Goal: Share content: Share content

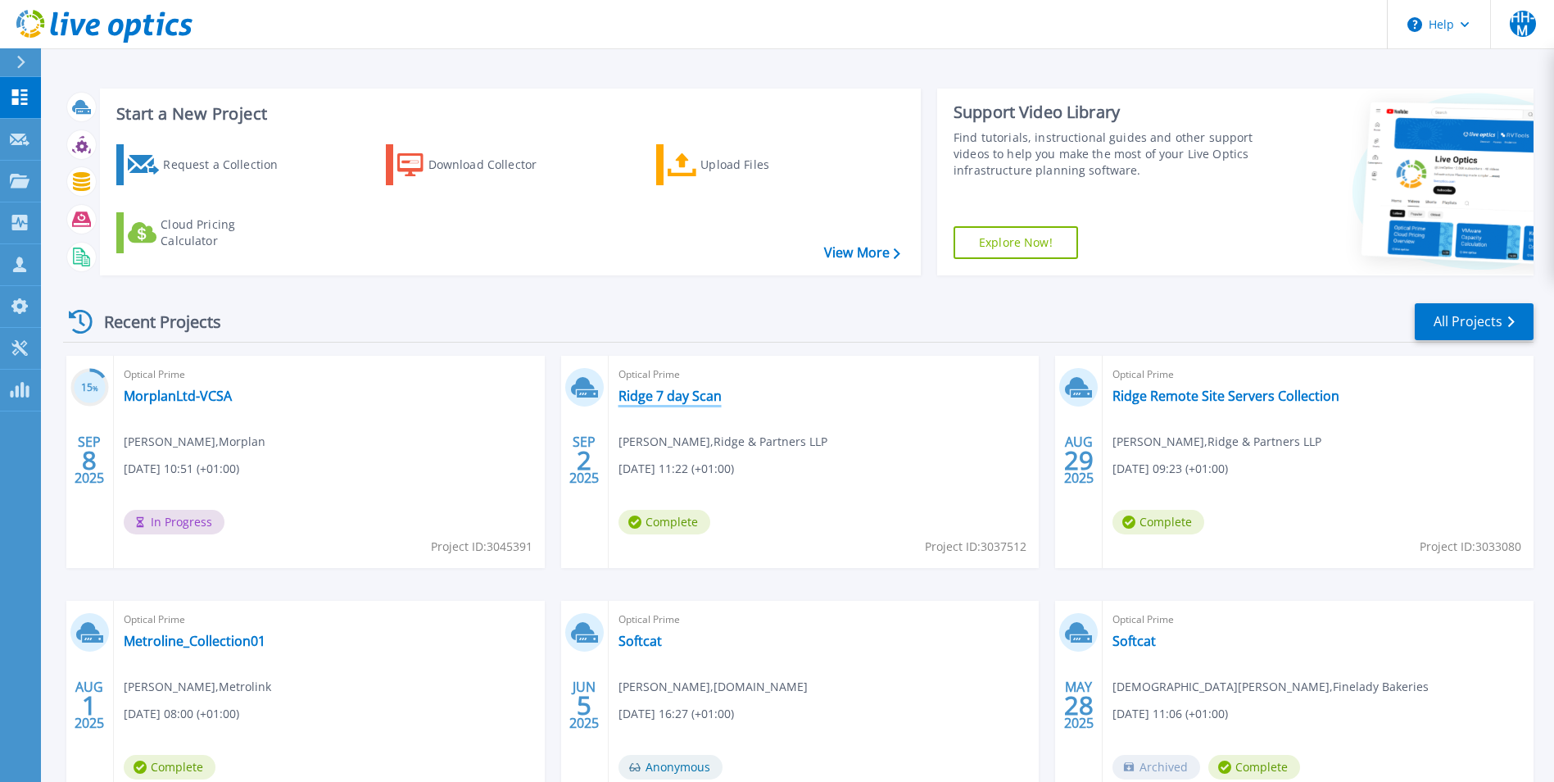
click at [666, 401] on link "Ridge 7 day Scan" at bounding box center [670, 396] width 103 height 16
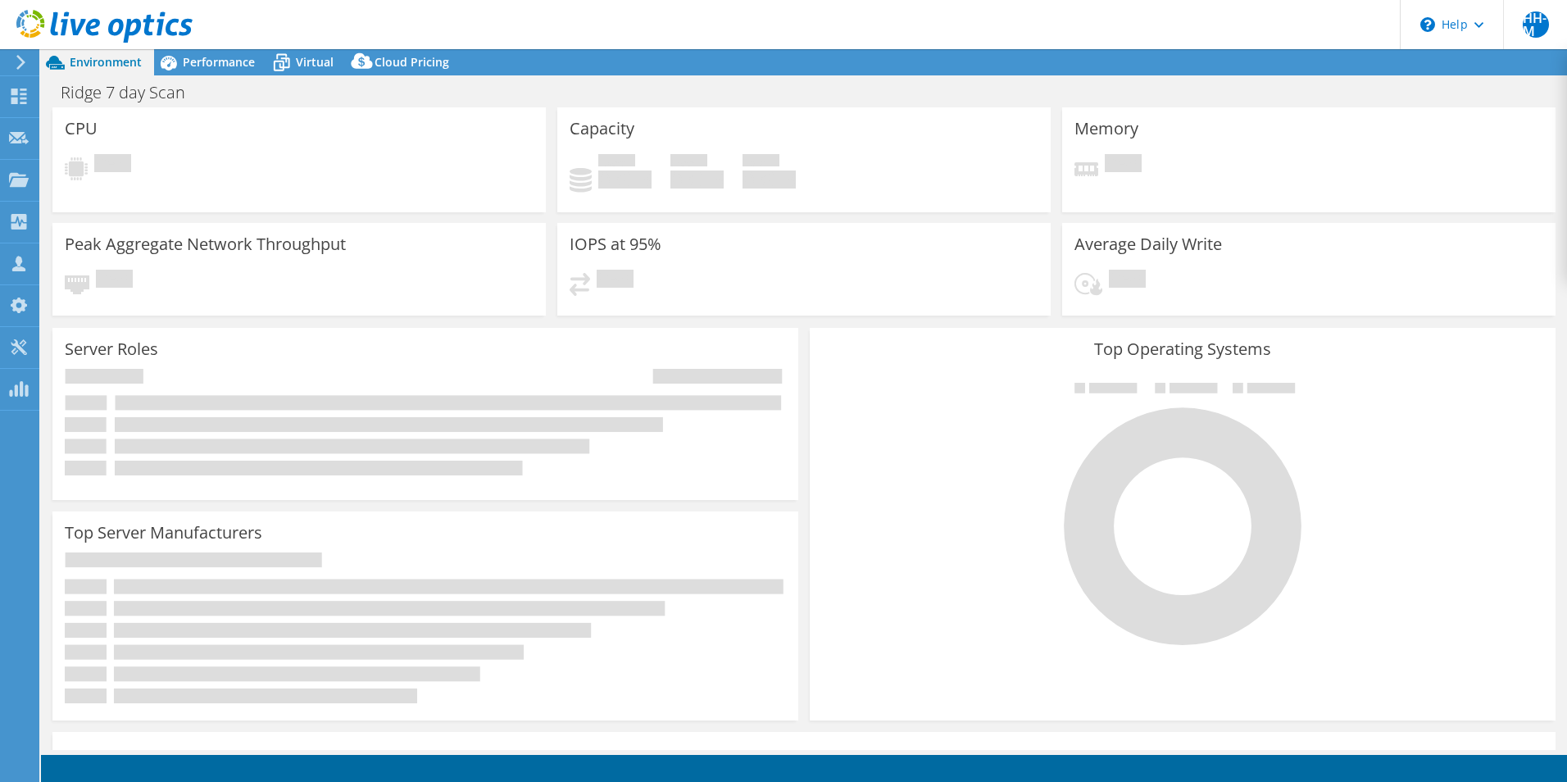
select select "USD"
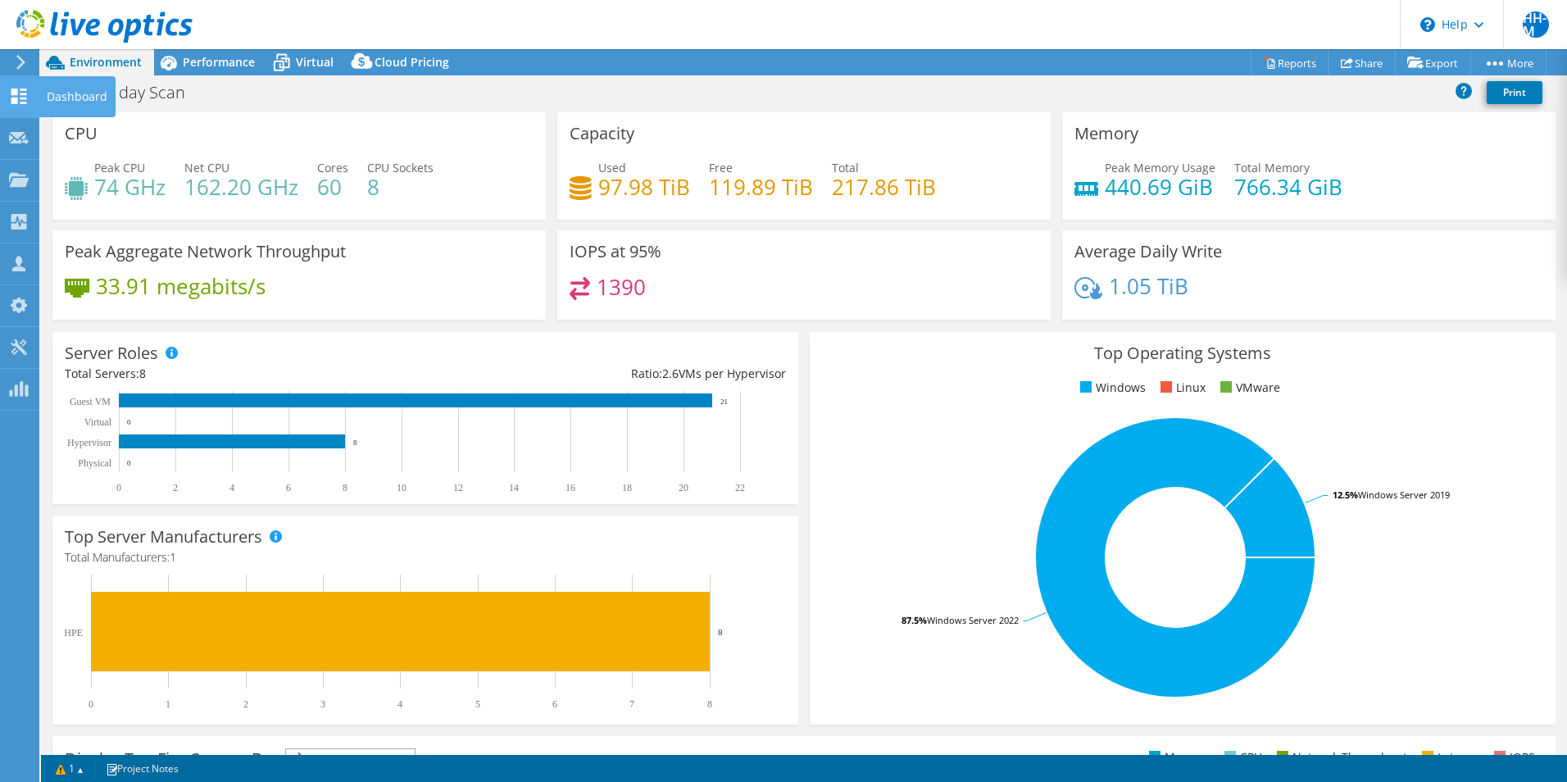
click at [9, 94] on icon at bounding box center [19, 96] width 20 height 16
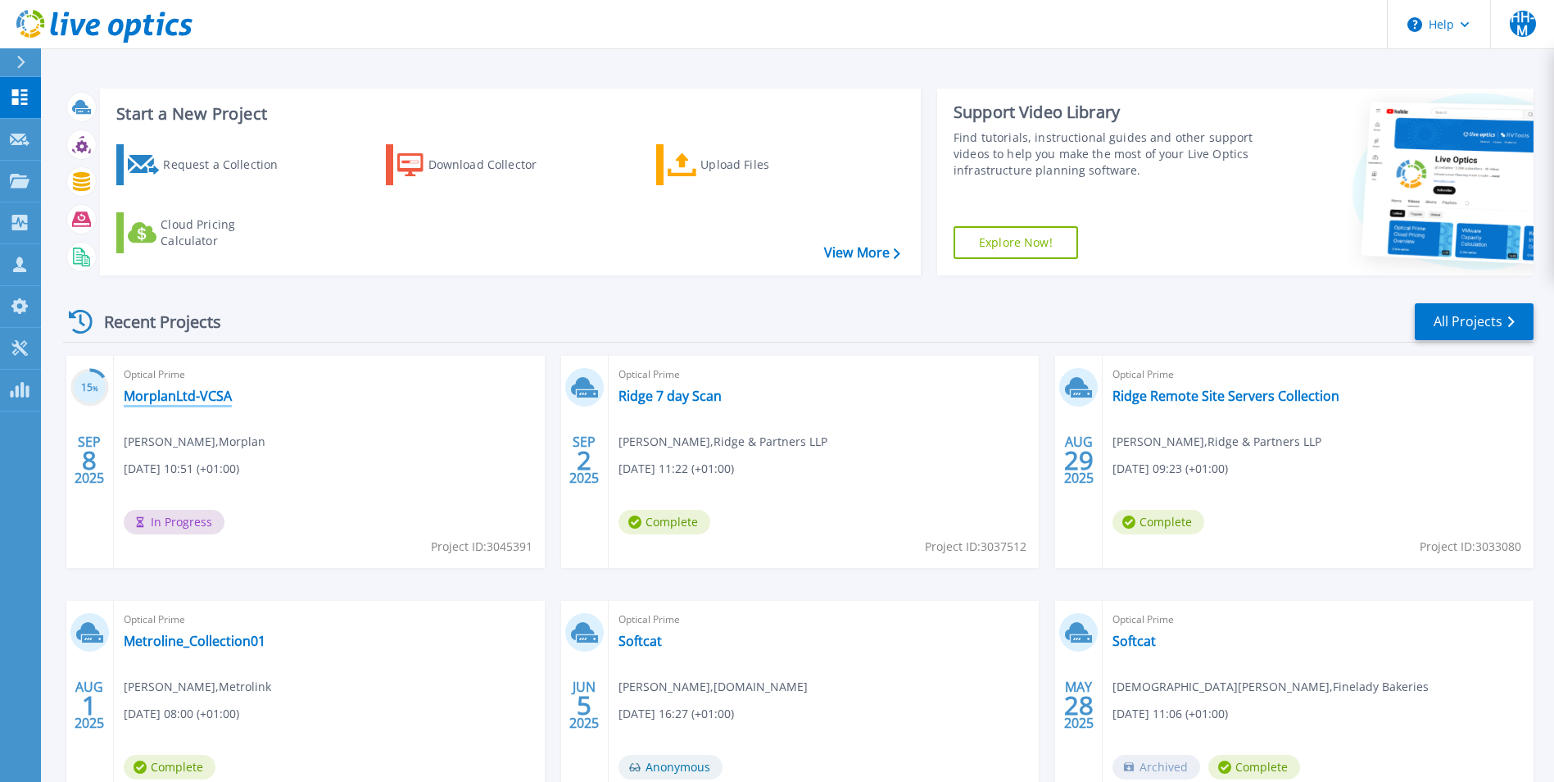
click at [176, 403] on link "MorplanLtd-VCSA" at bounding box center [178, 396] width 108 height 16
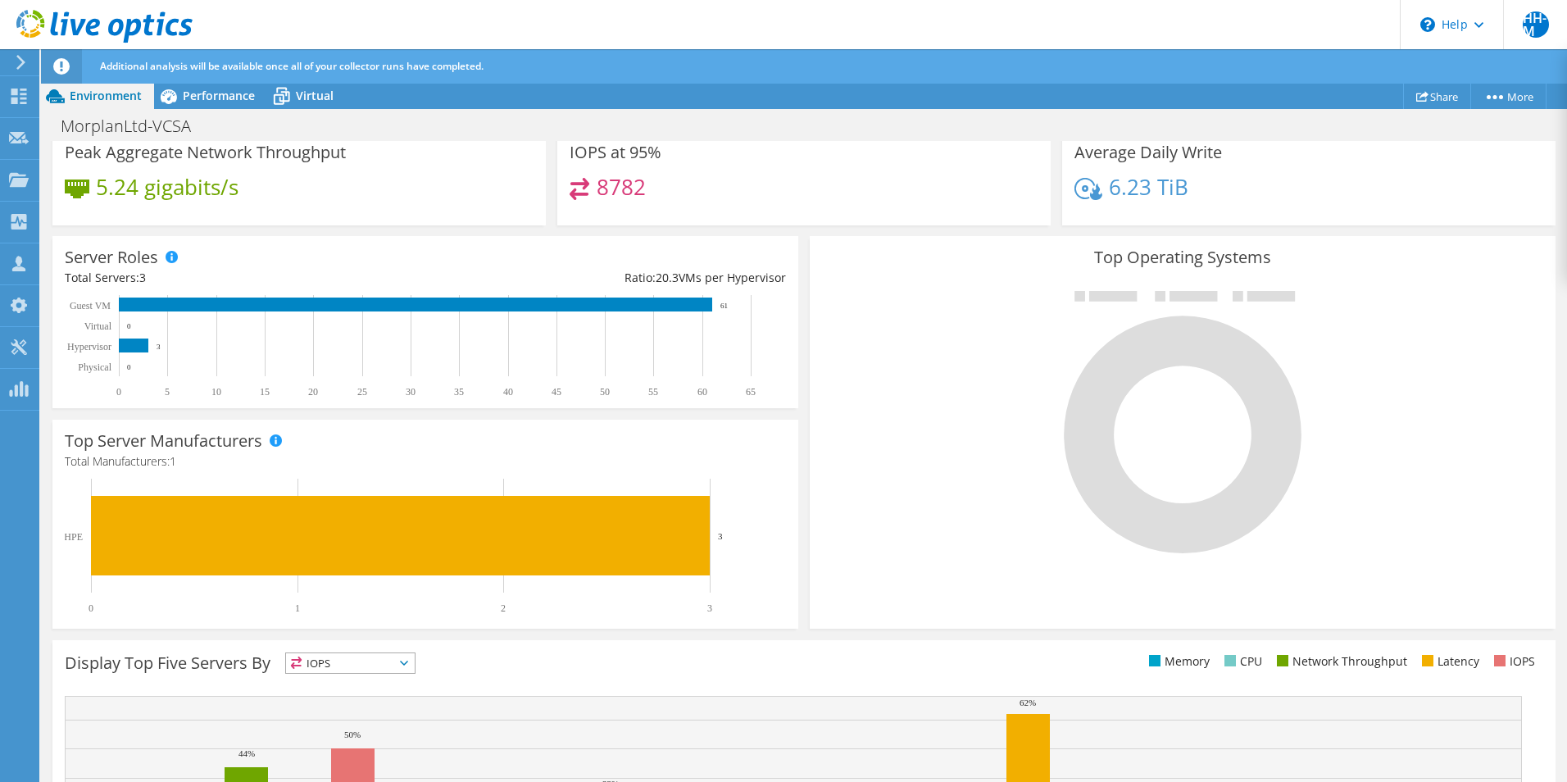
scroll to position [82, 0]
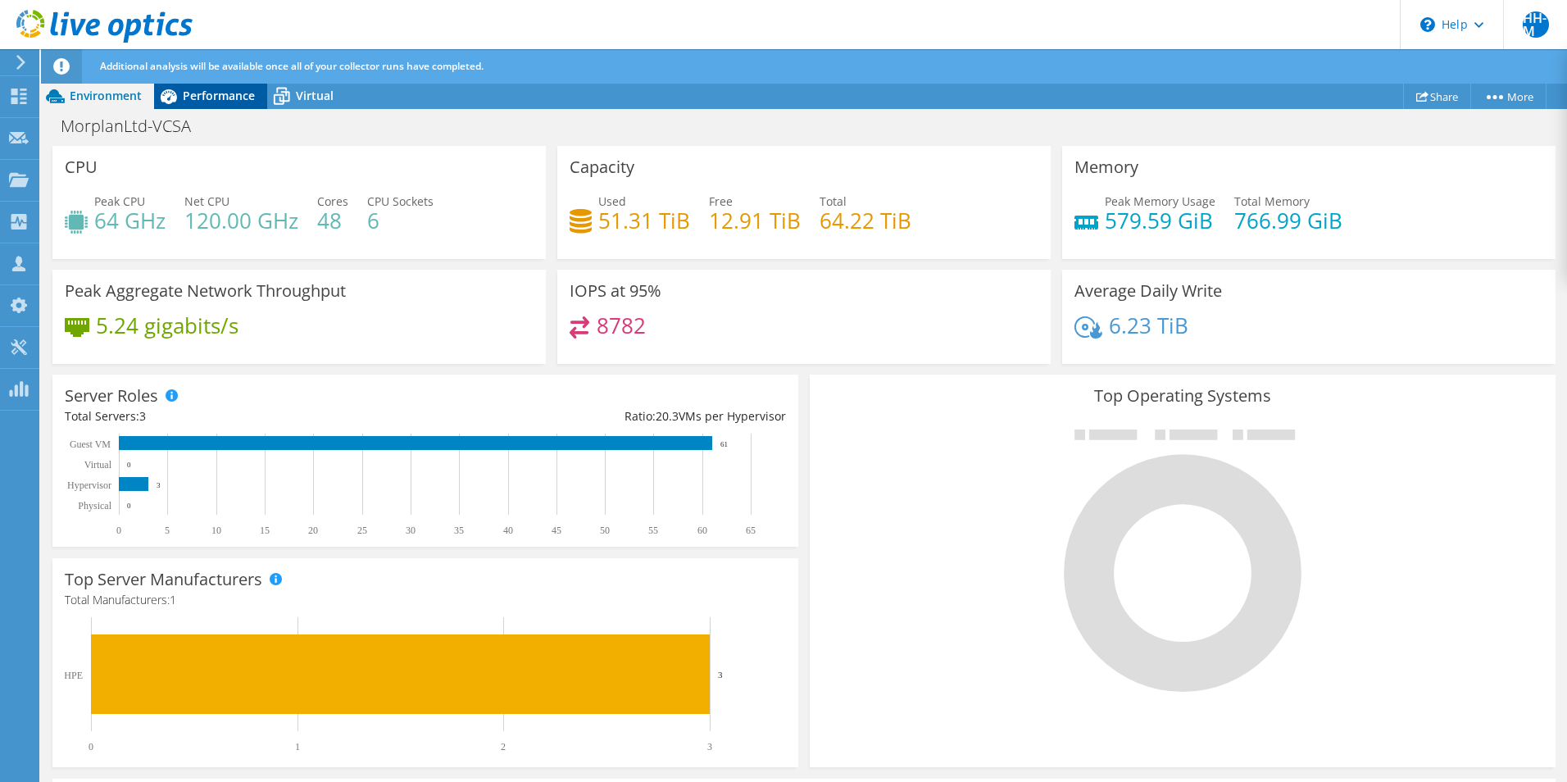
click at [230, 98] on span "Performance" at bounding box center [219, 96] width 72 height 16
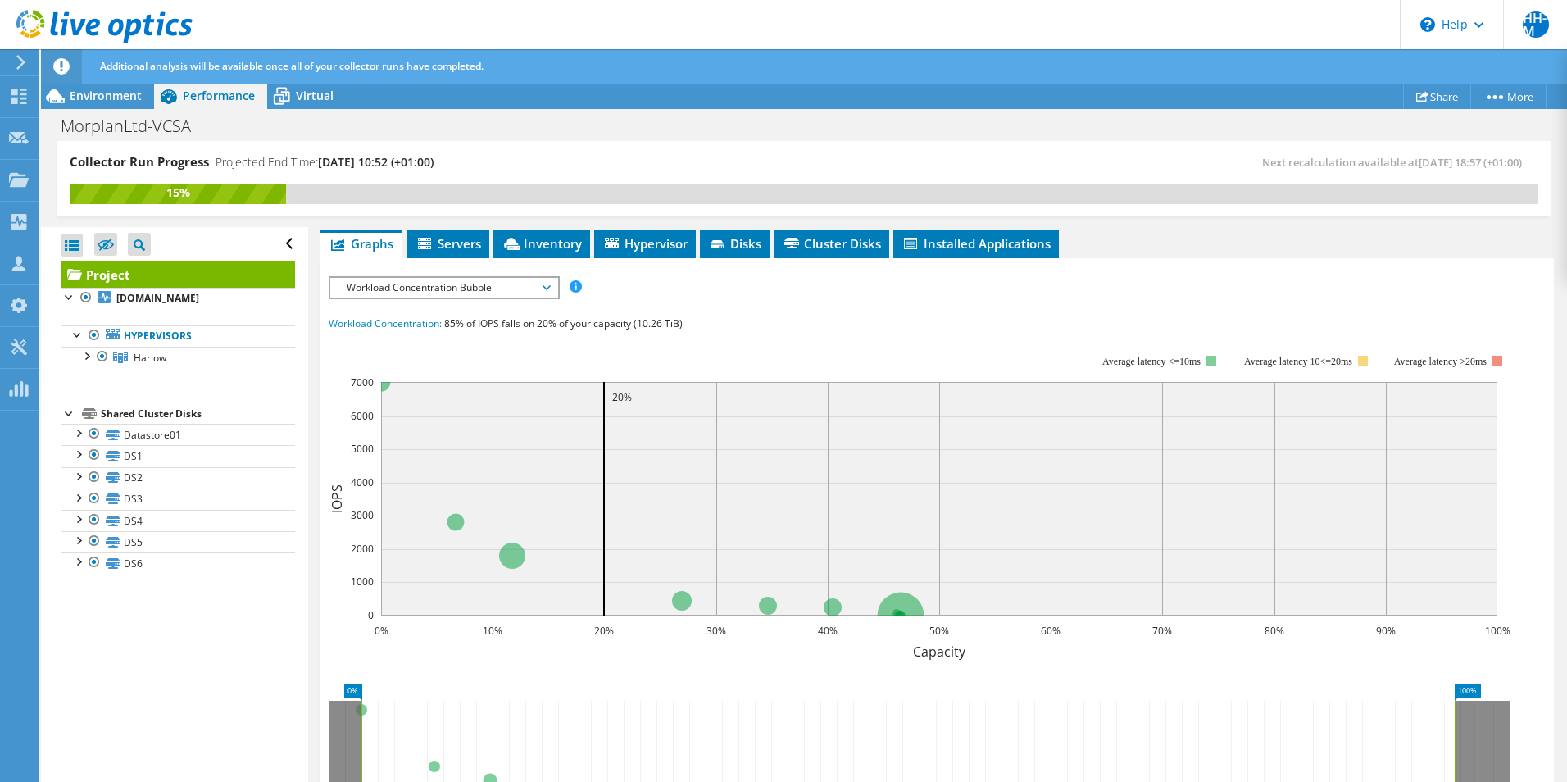
scroll to position [328, 0]
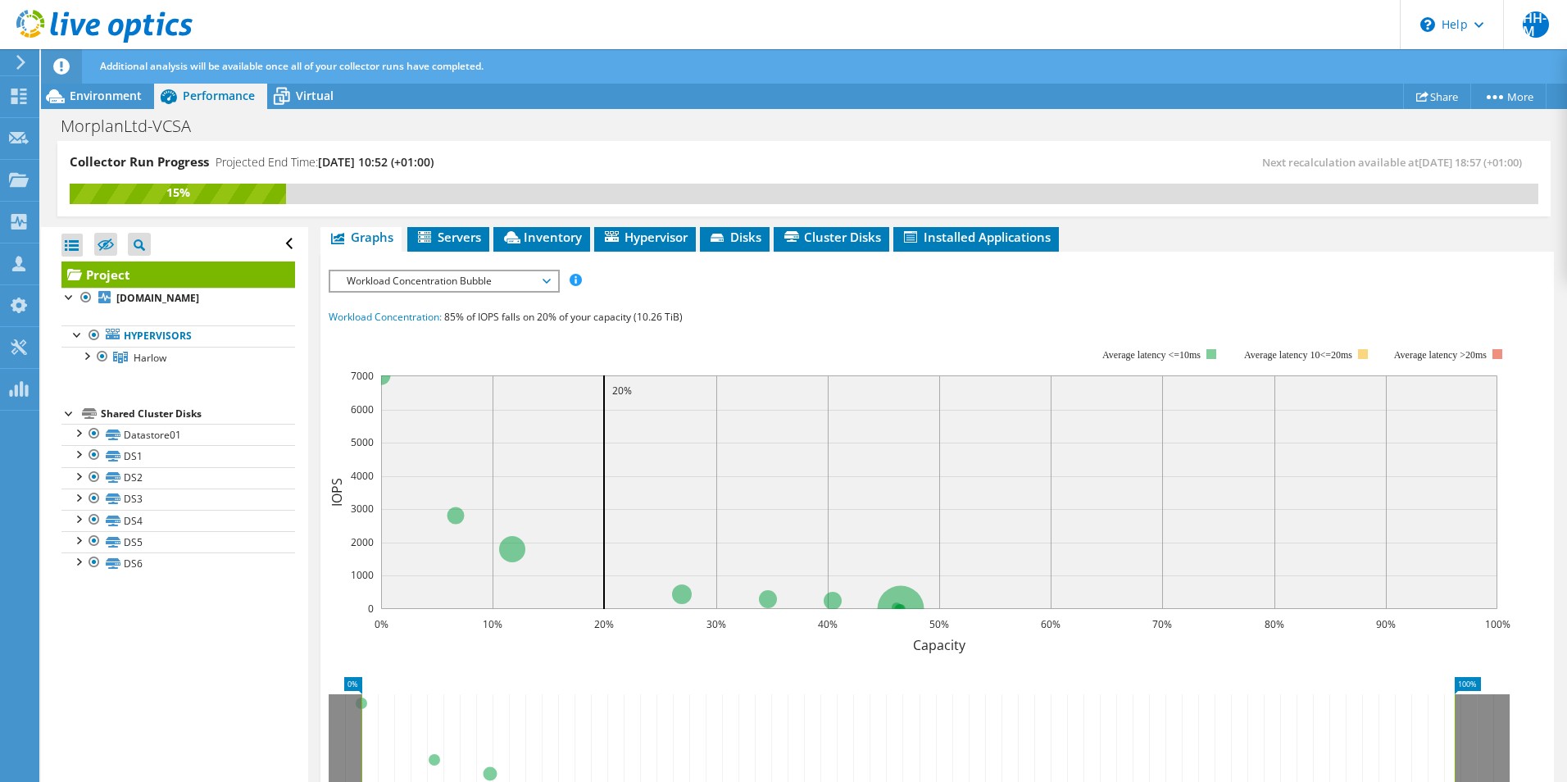
click at [868, 271] on div "IOPS Disk Throughput IO Size Latency Queue Depth CPU Percentage Memory Page Fau…" at bounding box center [937, 573] width 1217 height 606
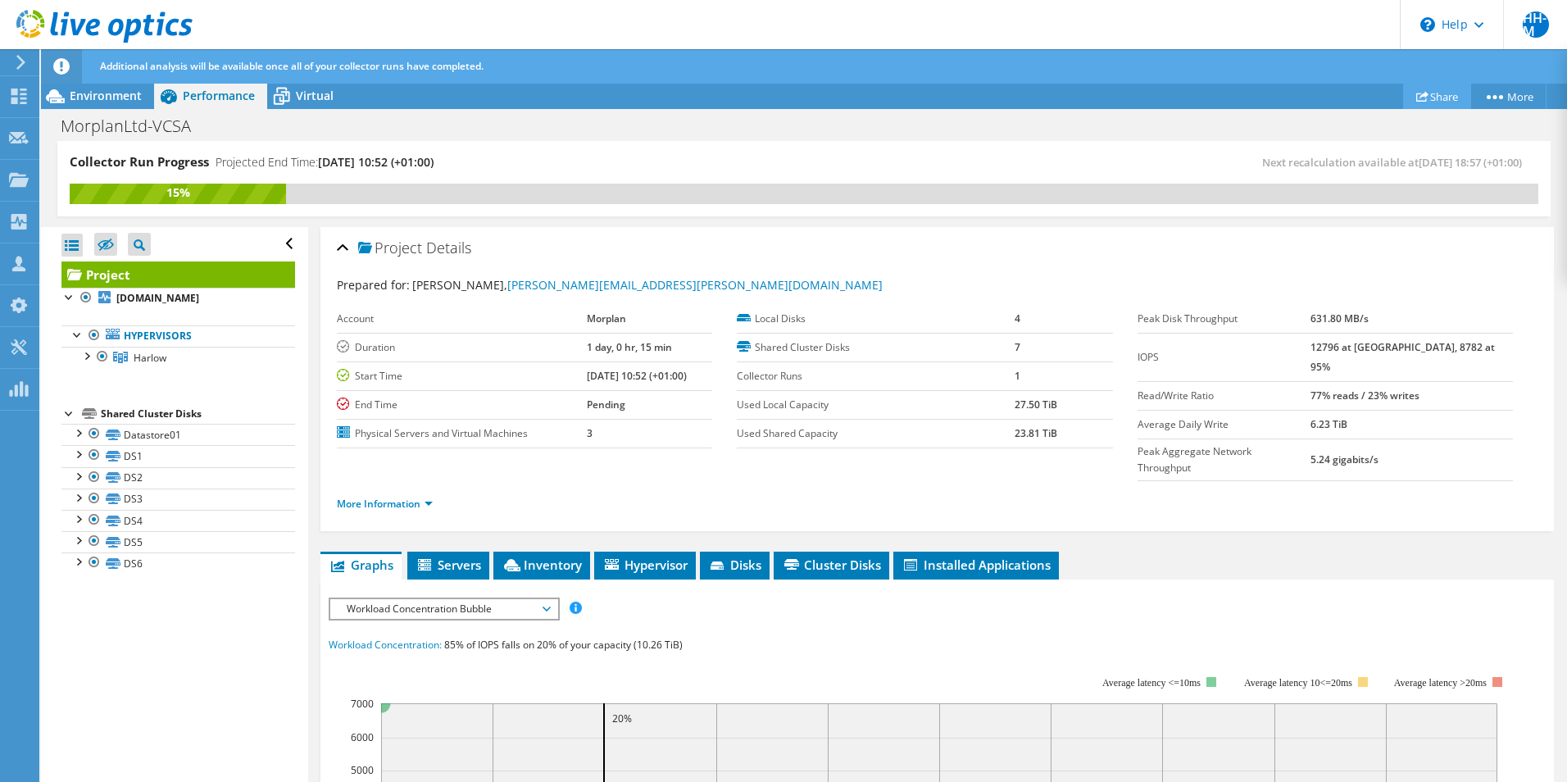
click at [1416, 96] on icon at bounding box center [1422, 96] width 12 height 12
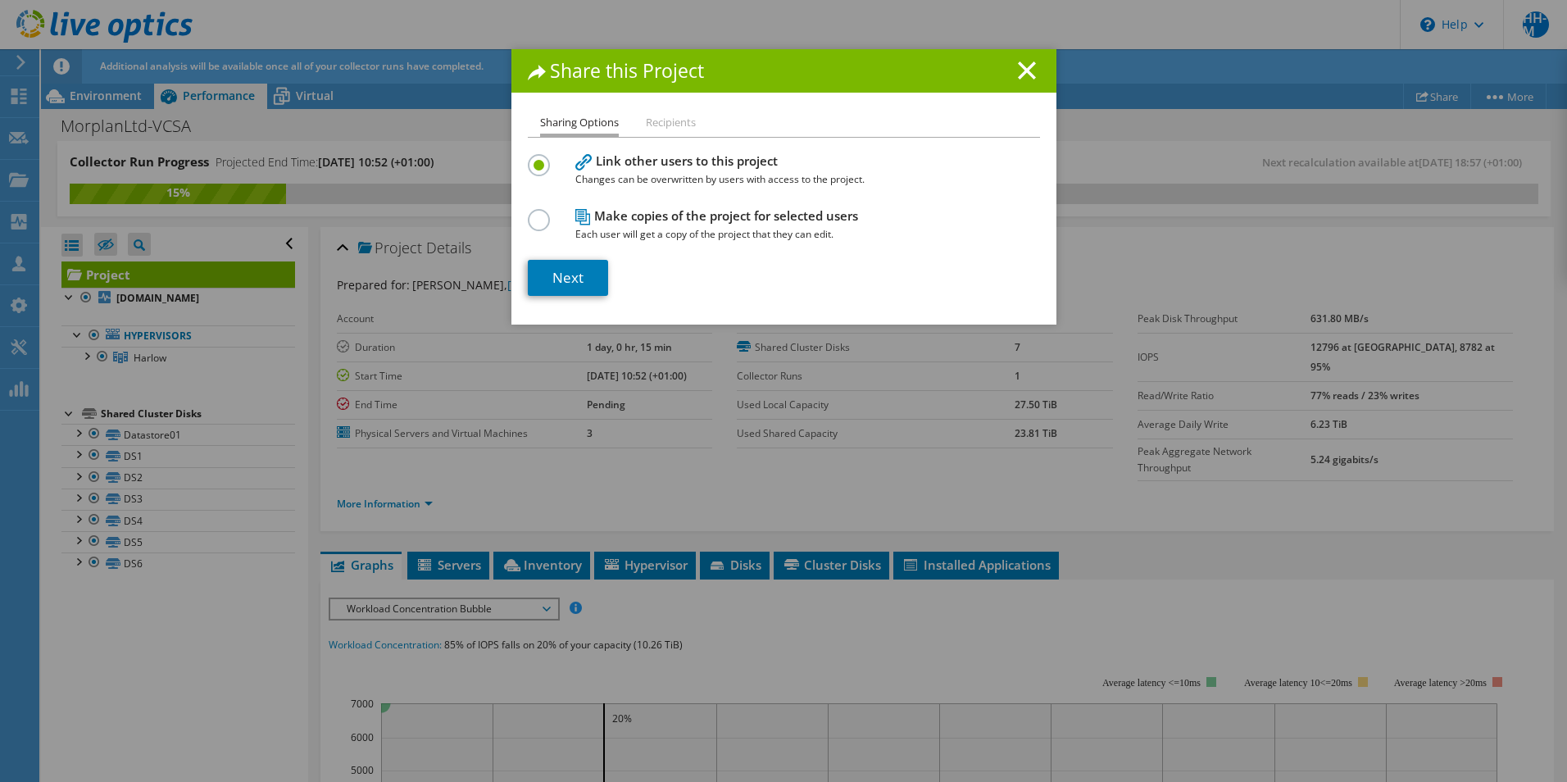
click at [537, 213] on label at bounding box center [542, 211] width 29 height 4
click at [0, 0] on input "radio" at bounding box center [0, 0] width 0 height 0
click at [560, 275] on link "Next" at bounding box center [568, 278] width 80 height 36
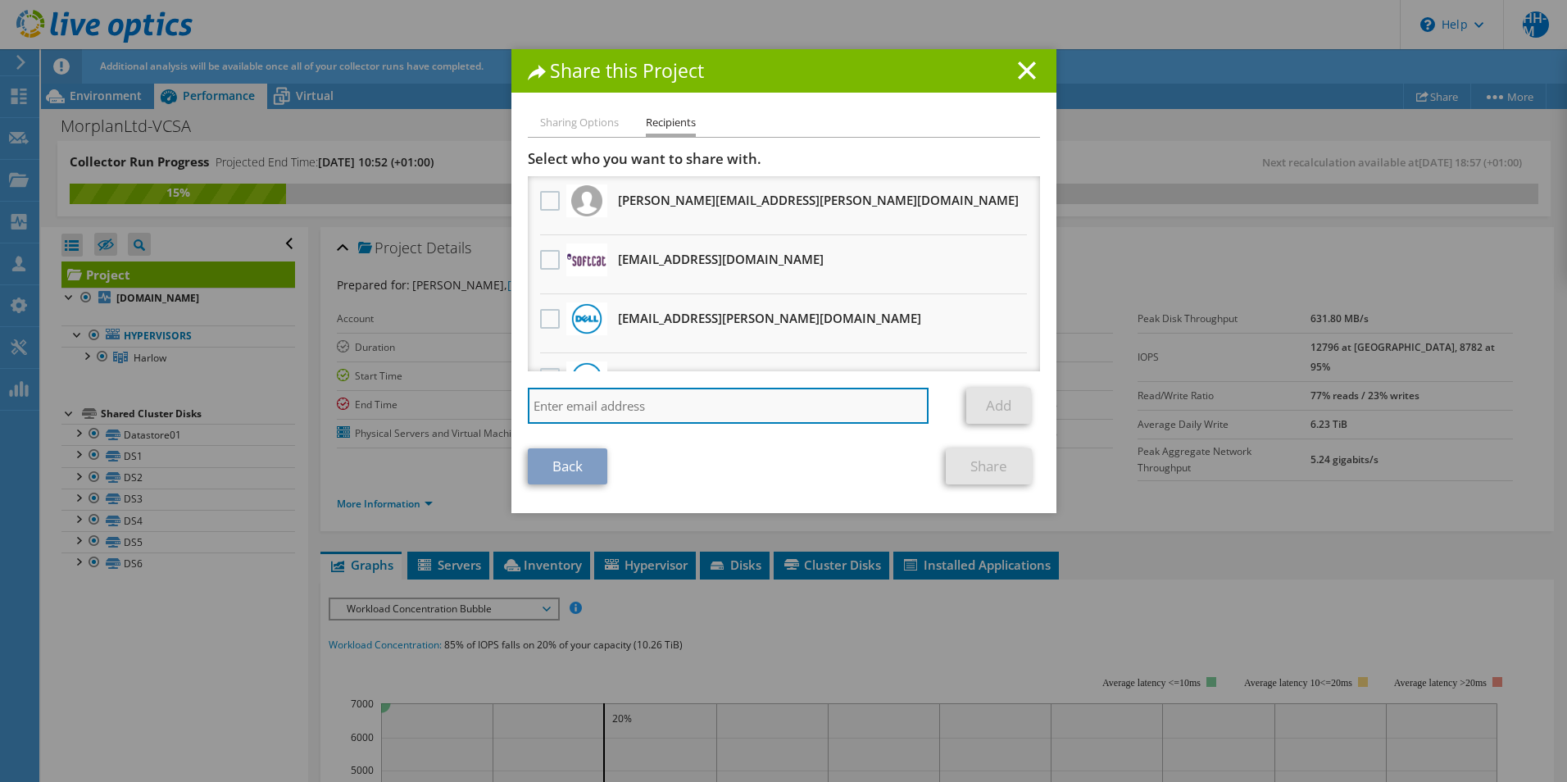
click at [701, 401] on input "search" at bounding box center [728, 406] width 401 height 36
click at [664, 406] on input "search" at bounding box center [728, 406] width 401 height 36
paste input "Michael.Kruger@ingrammicro.com"
type input "Michael.Kruger@ingrammicro.com"
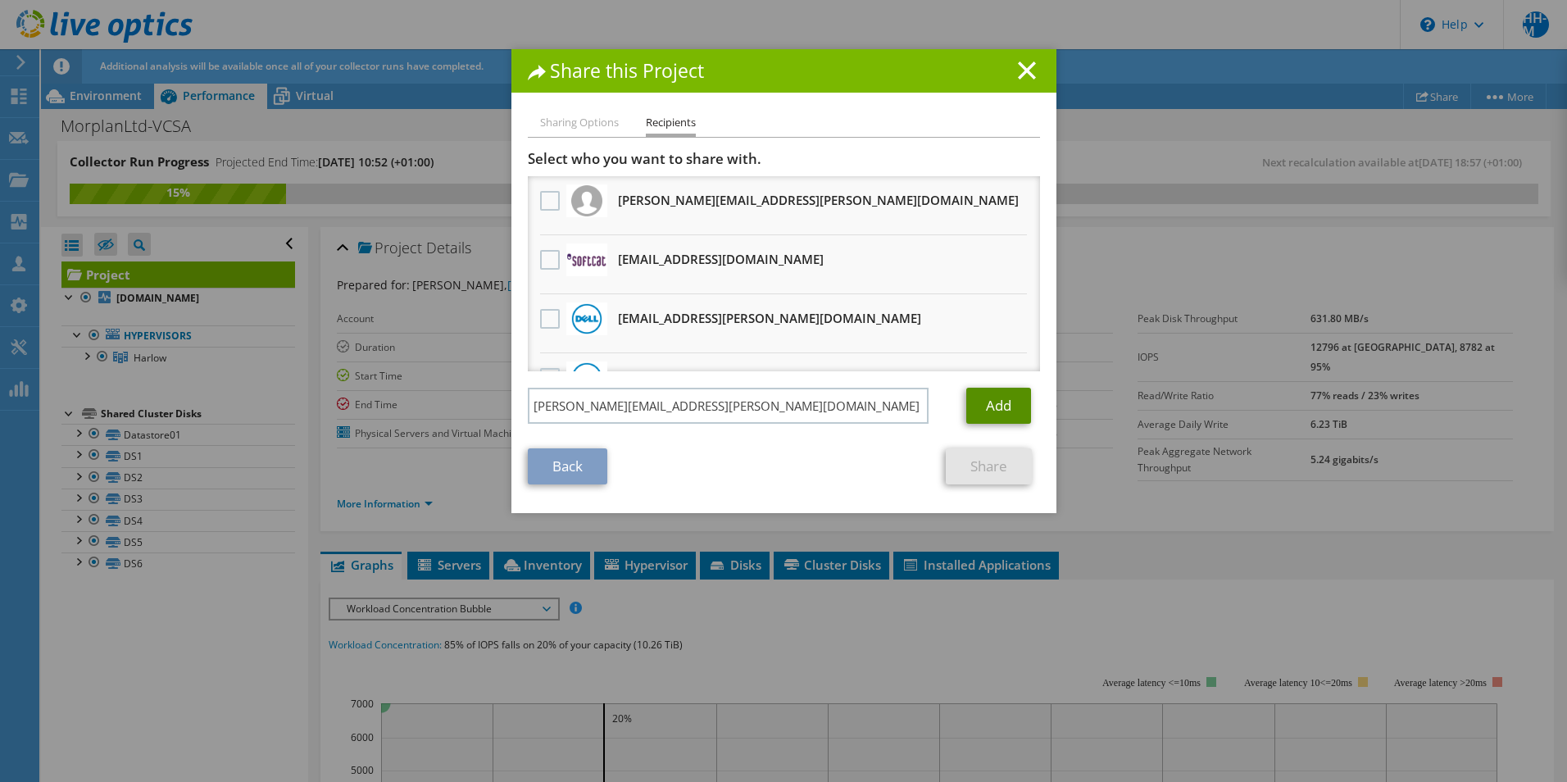
click at [975, 416] on link "Add" at bounding box center [998, 406] width 65 height 36
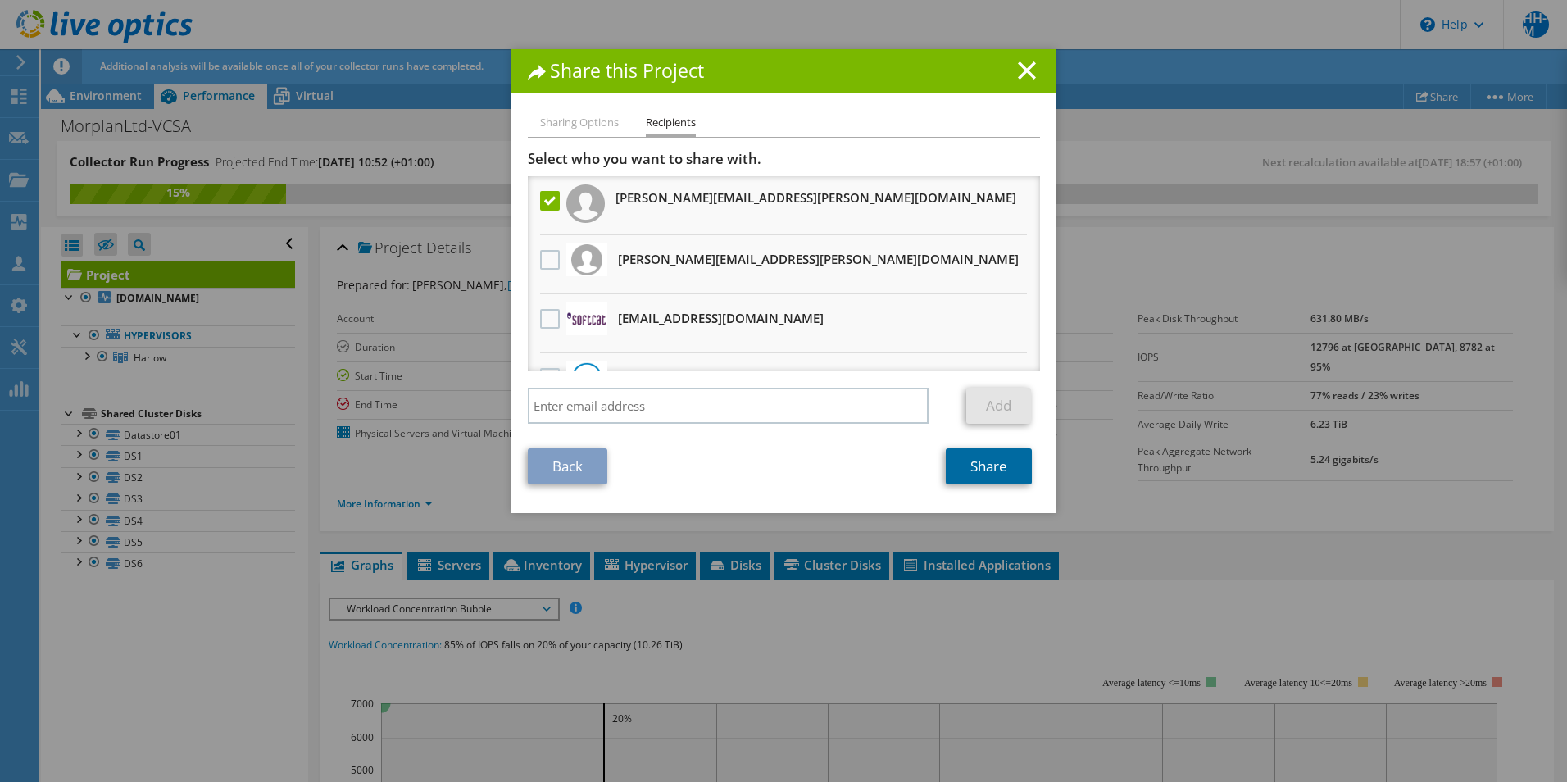
click at [981, 457] on link "Share" at bounding box center [989, 466] width 86 height 36
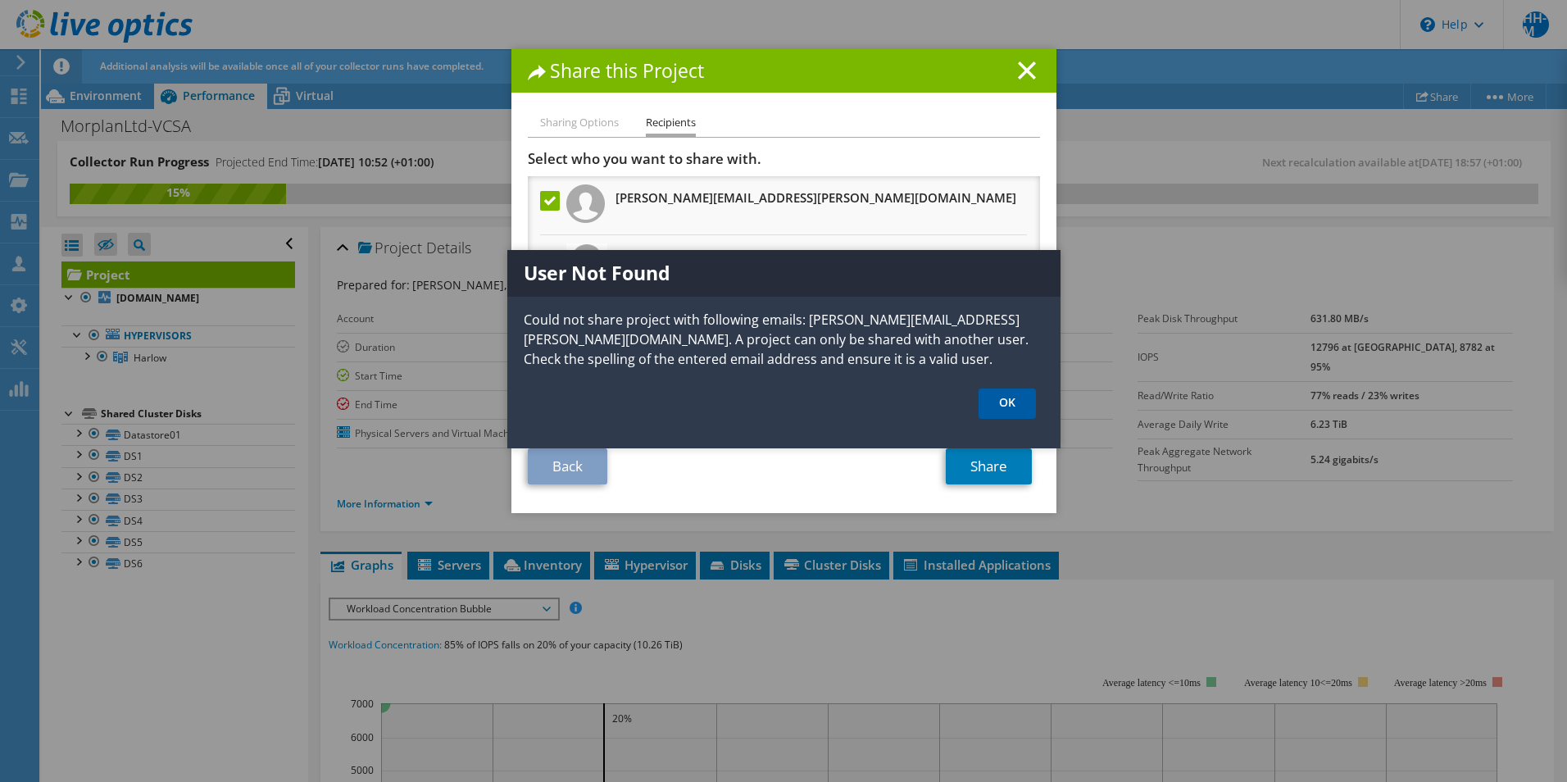
click at [1011, 401] on link "OK" at bounding box center [1006, 403] width 57 height 30
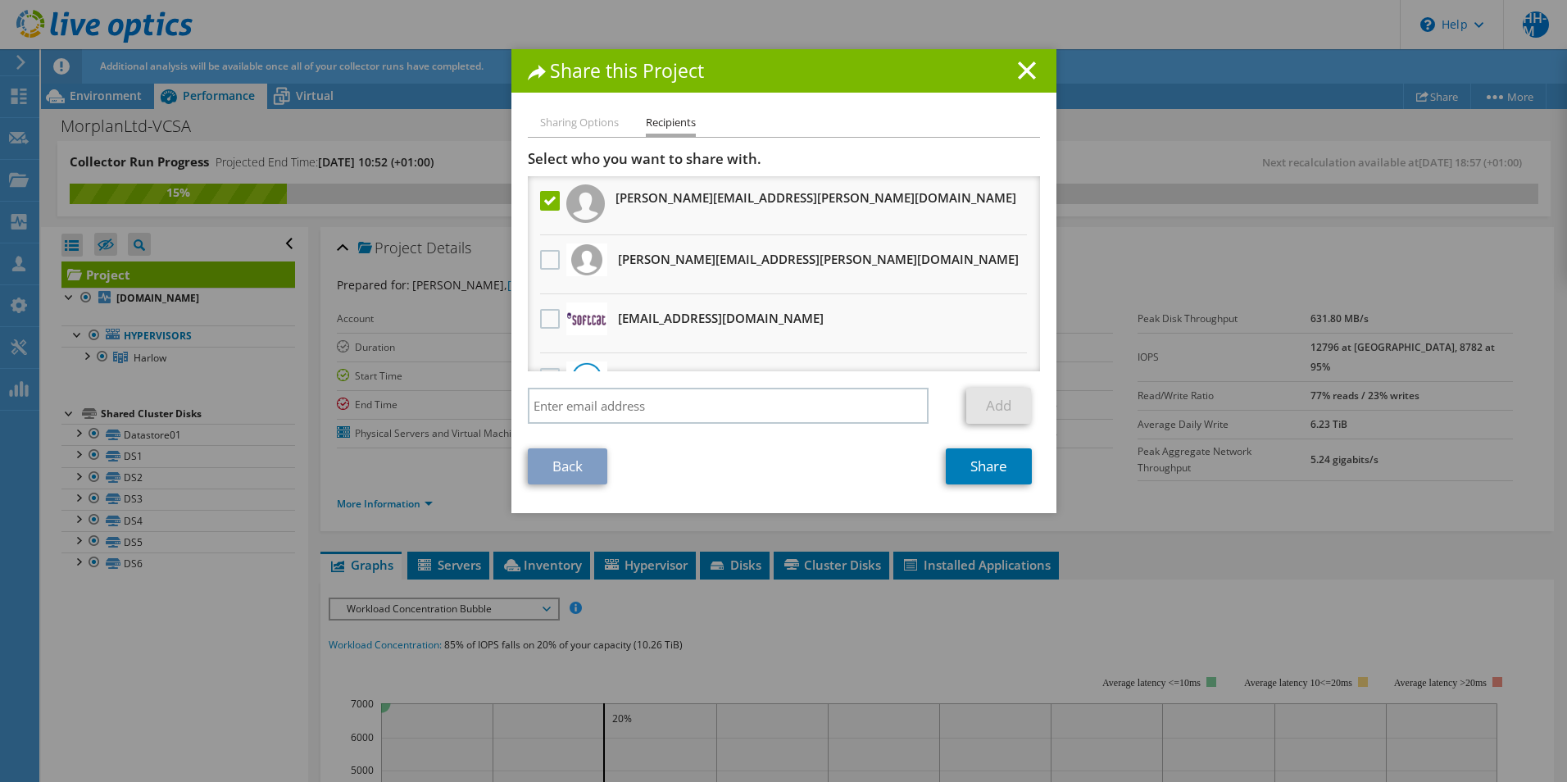
drag, startPoint x: 536, startPoint y: 205, endPoint x: 597, endPoint y: 335, distance: 143.7
click at [540, 205] on label at bounding box center [552, 201] width 24 height 20
click at [0, 0] on input "checkbox" at bounding box center [0, 0] width 0 height 0
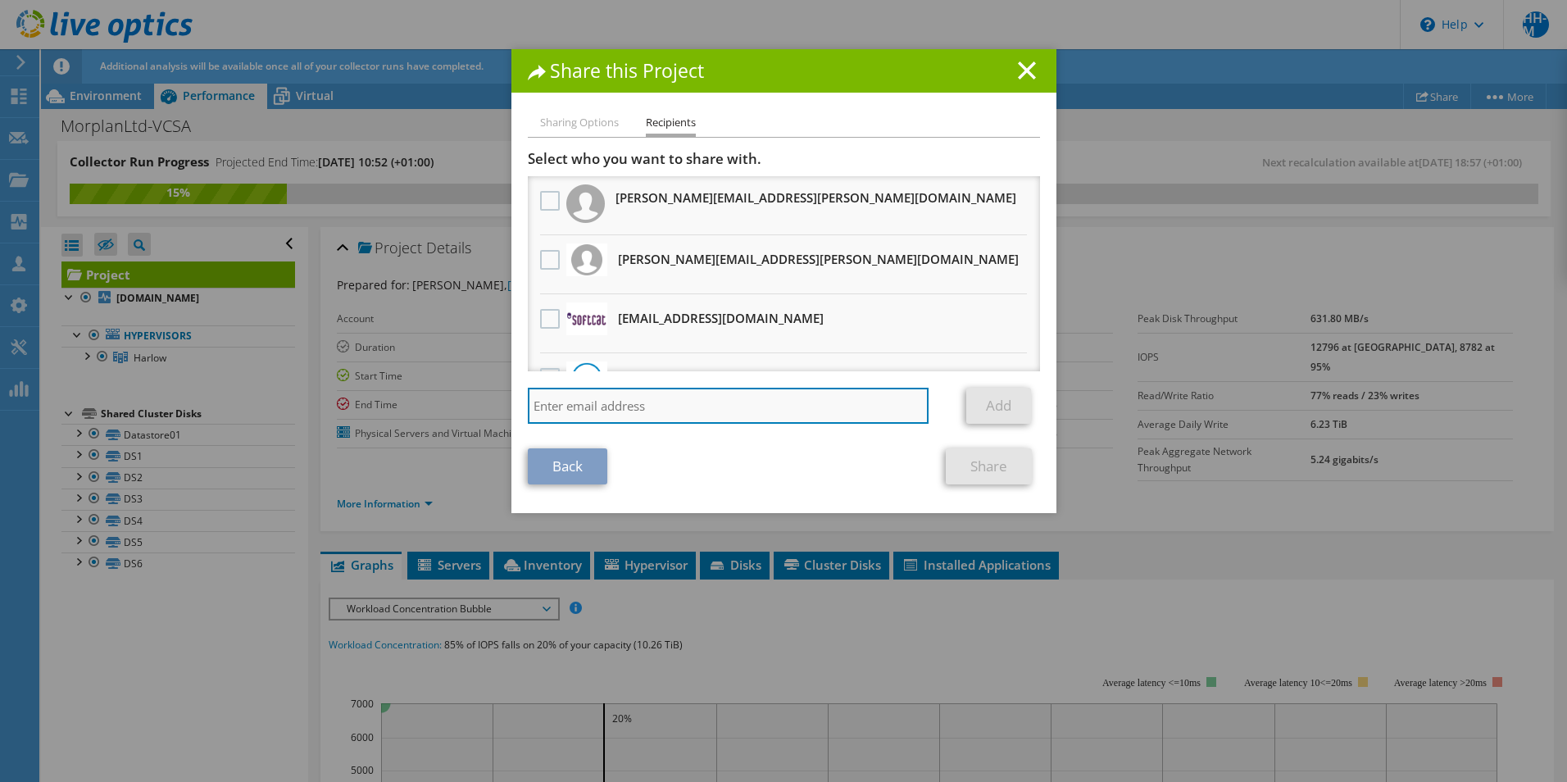
click at [623, 411] on input "search" at bounding box center [728, 406] width 401 height 36
type input "da"
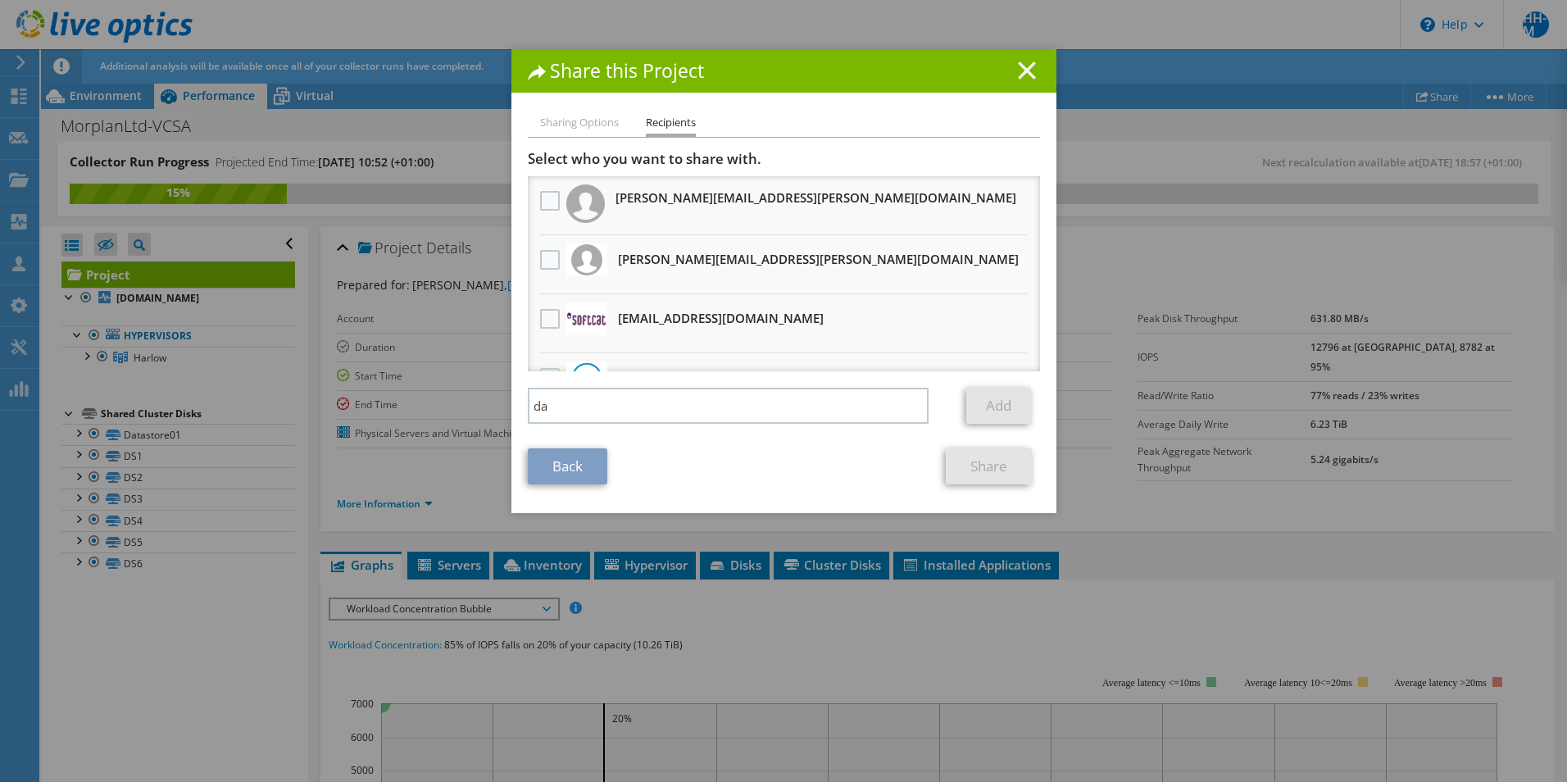
click at [1018, 67] on icon at bounding box center [1027, 70] width 18 height 18
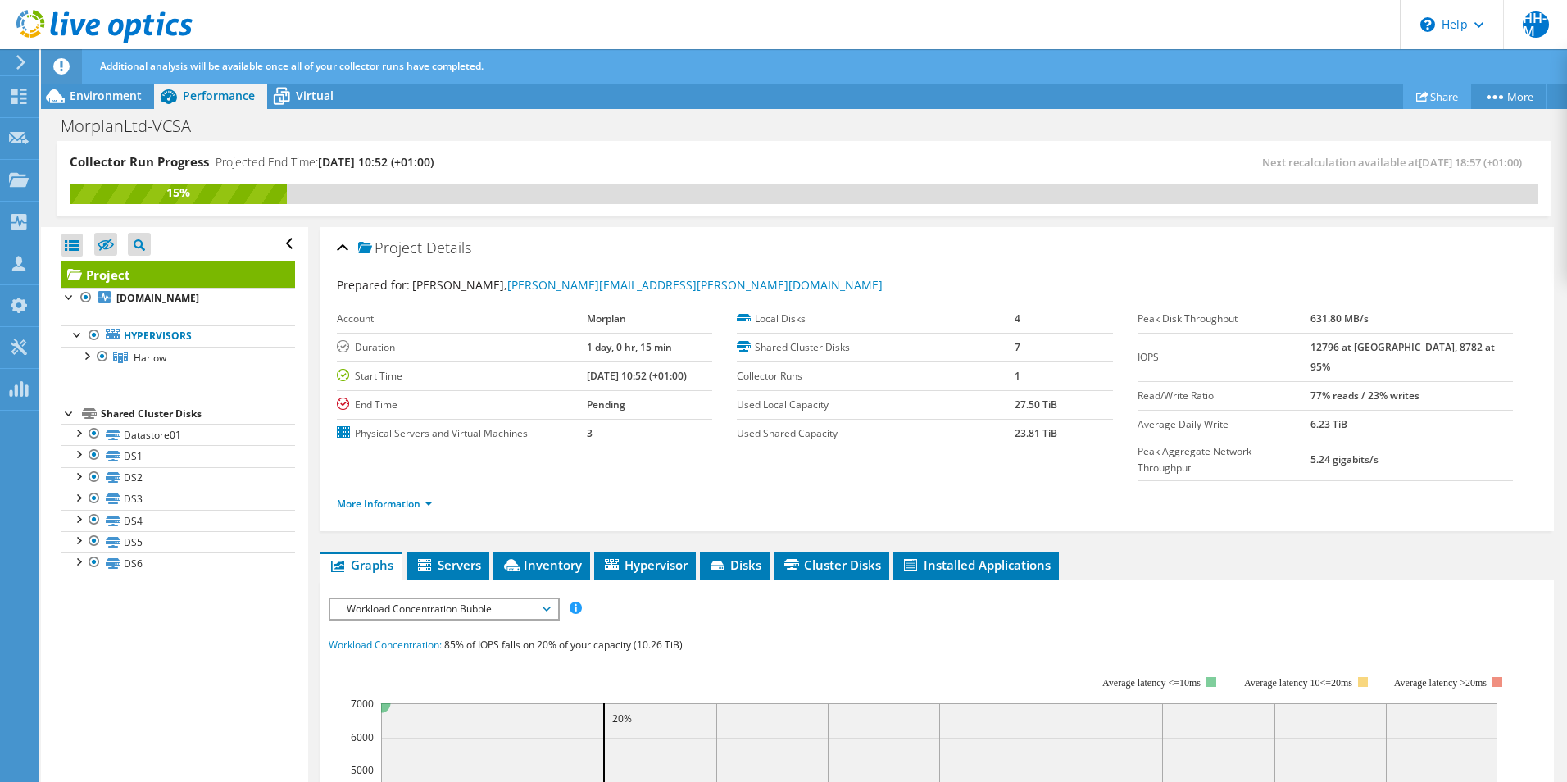
click at [1408, 102] on link "Share" at bounding box center [1437, 96] width 68 height 25
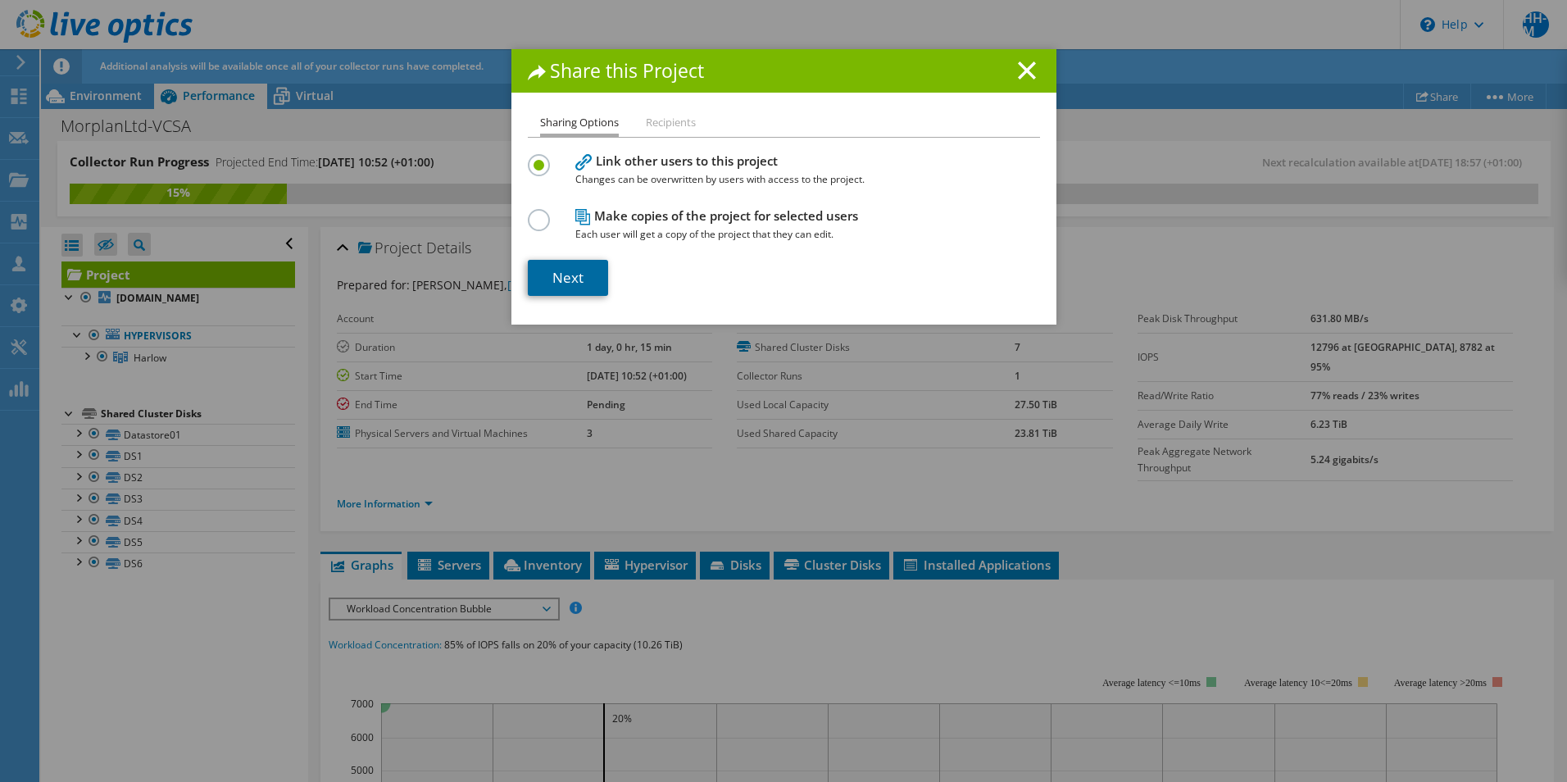
click at [551, 280] on link "Next" at bounding box center [568, 278] width 80 height 36
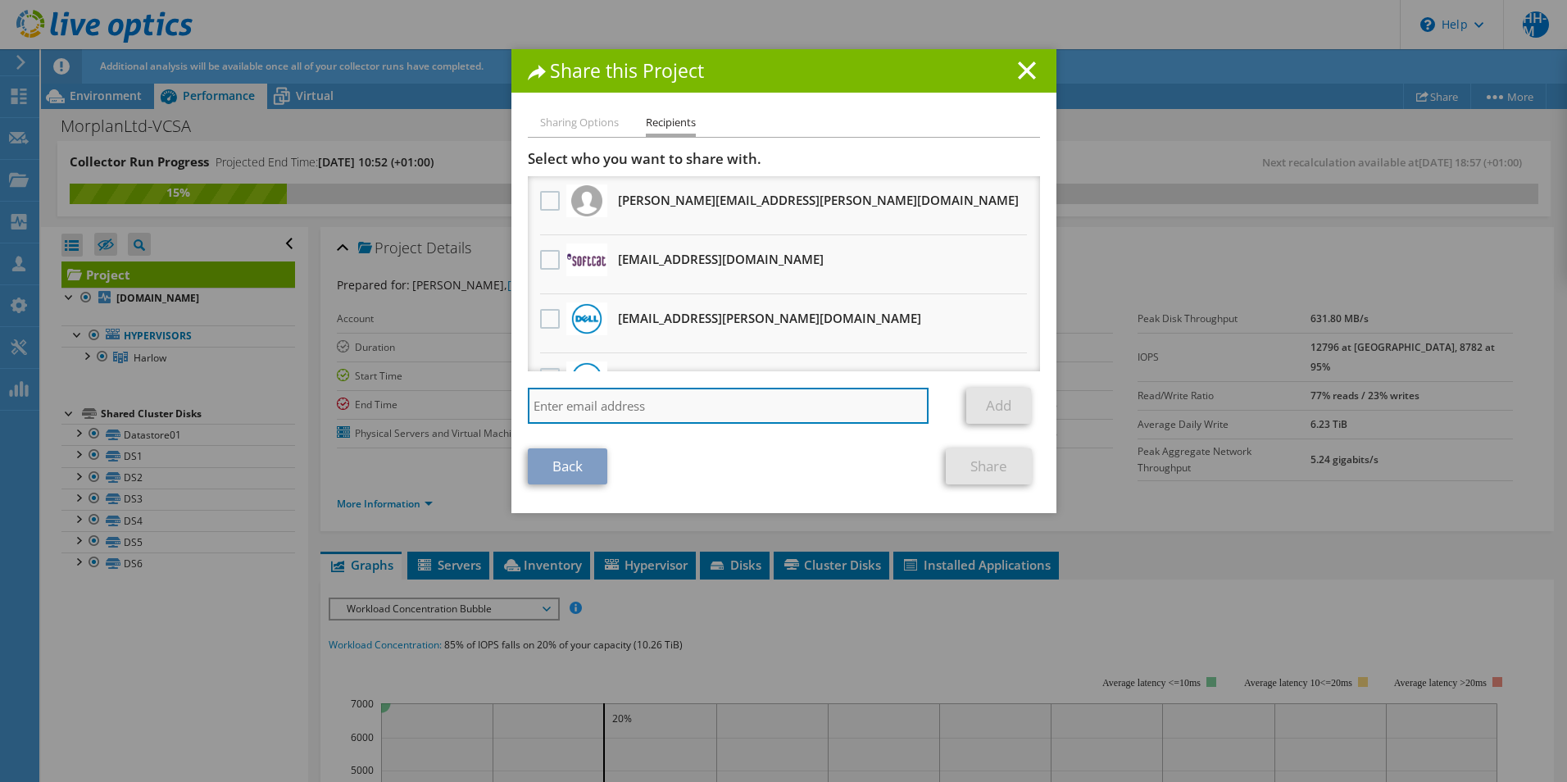
click at [640, 406] on input "search" at bounding box center [728, 406] width 401 height 36
type input "danny.anderson@dell.com"
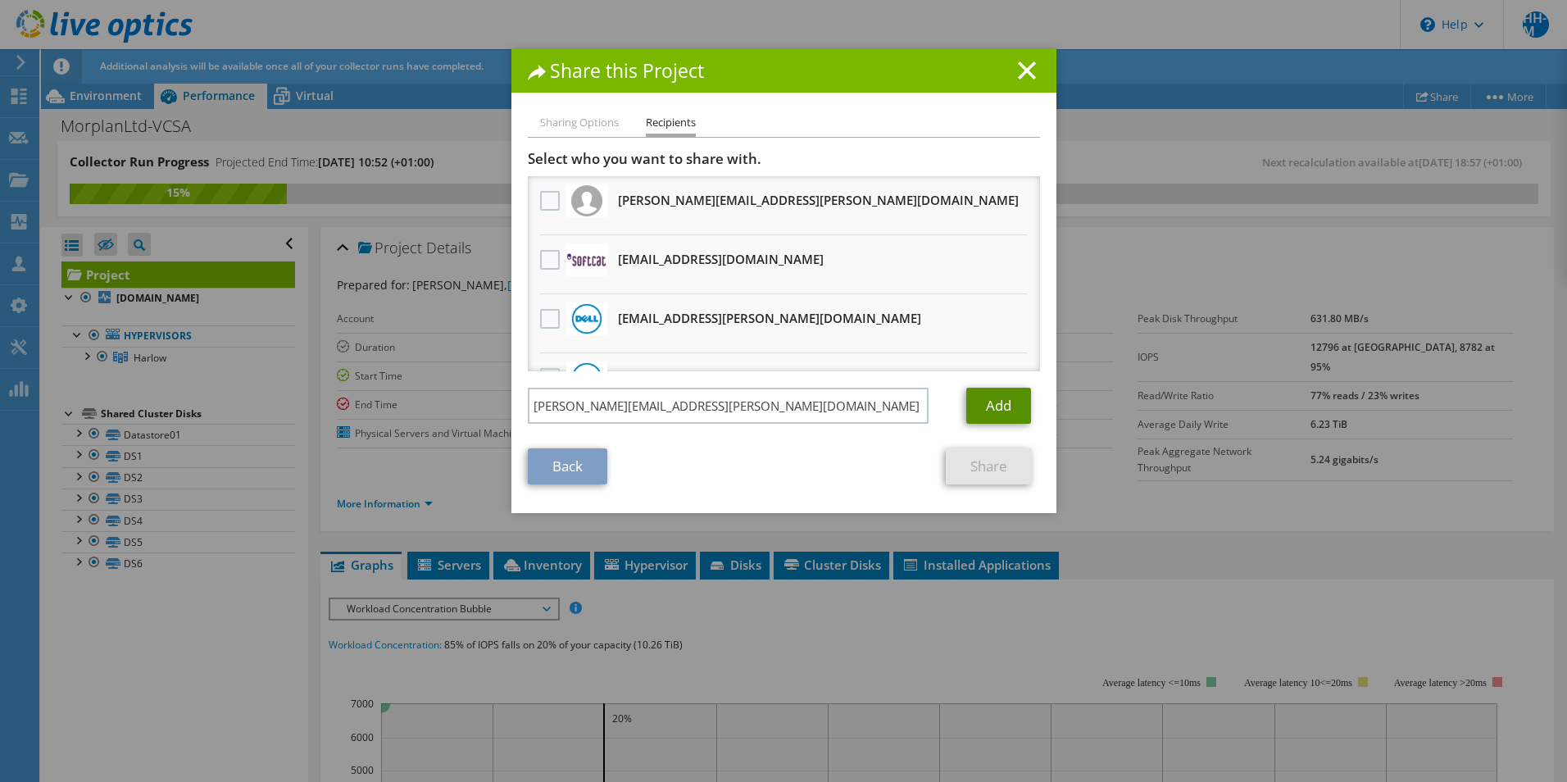
click at [987, 401] on link "Add" at bounding box center [998, 406] width 65 height 36
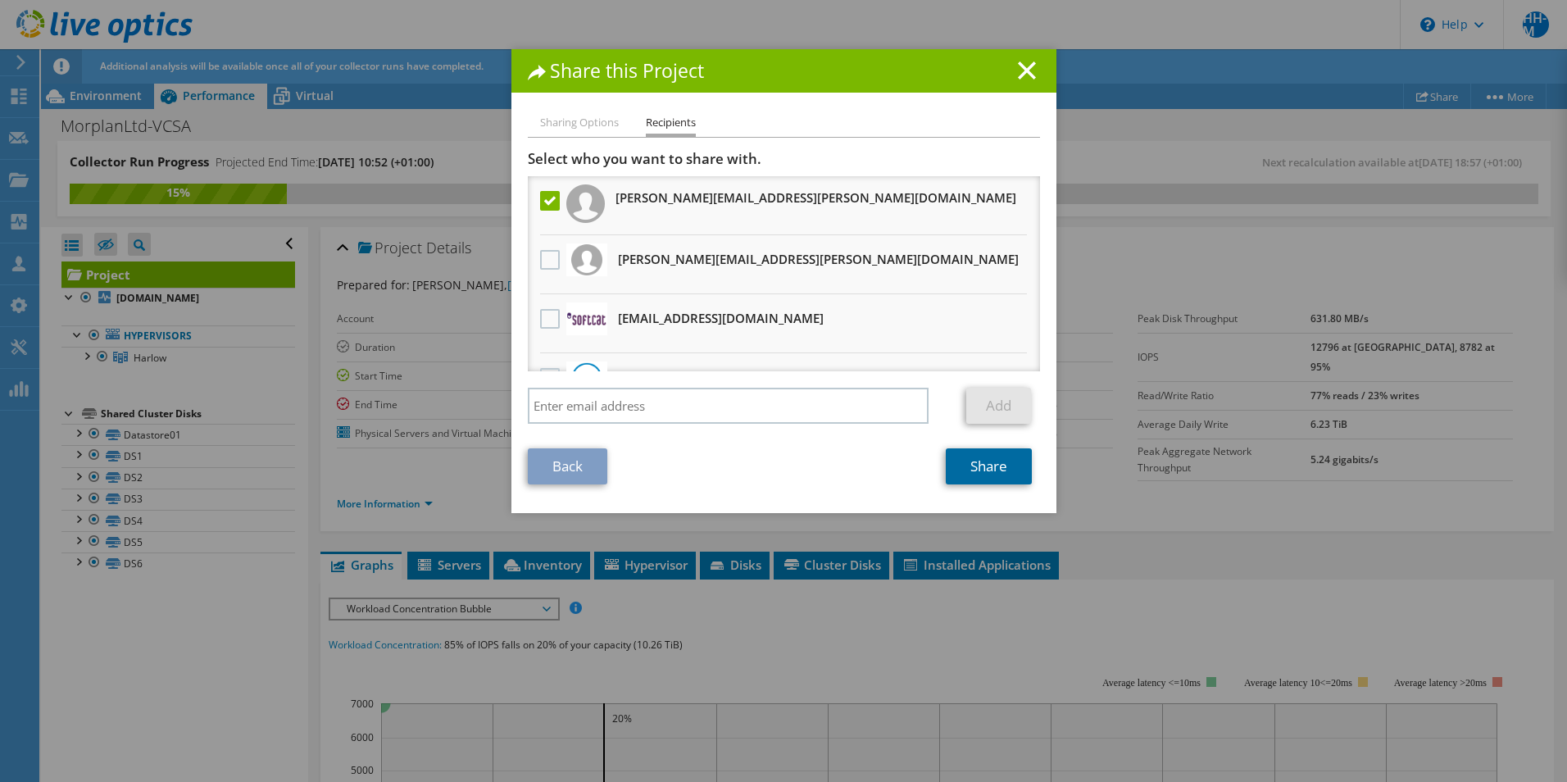
click at [980, 475] on link "Share" at bounding box center [989, 466] width 86 height 36
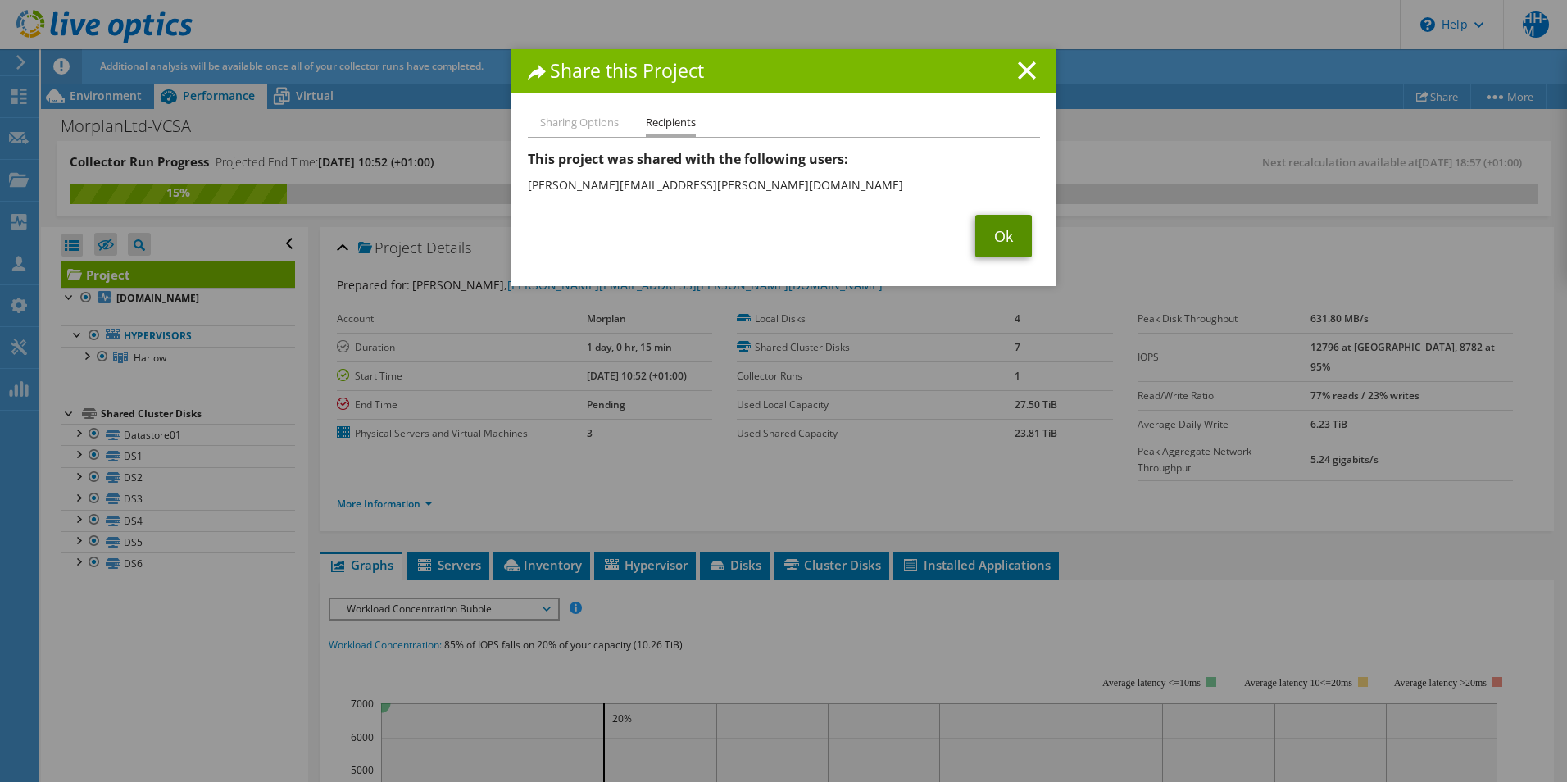
click at [985, 235] on link "Ok" at bounding box center [1003, 236] width 57 height 43
